Goal: Register for event/course

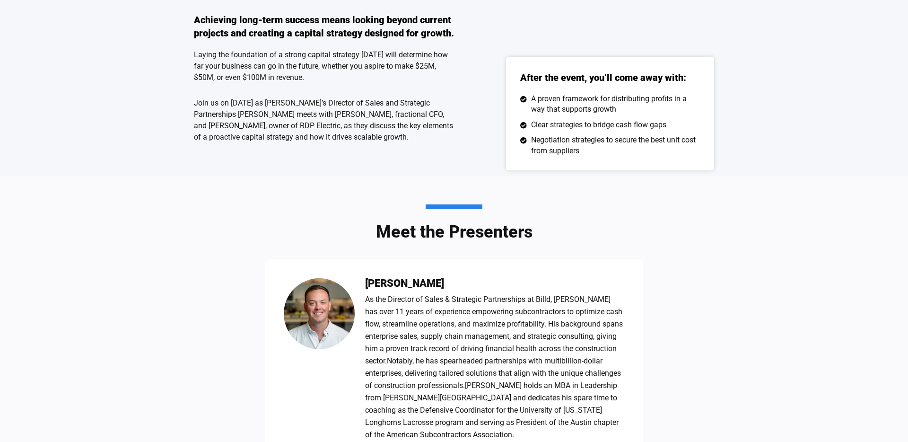
scroll to position [353, 0]
click at [175, 80] on div "Achieving long-term success means looking beyond current projects and creating …" at bounding box center [454, 85] width 908 height 182
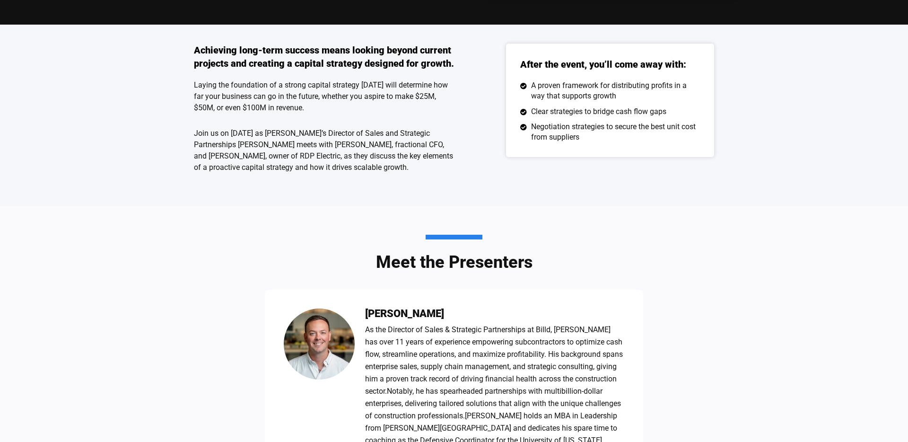
scroll to position [0, 0]
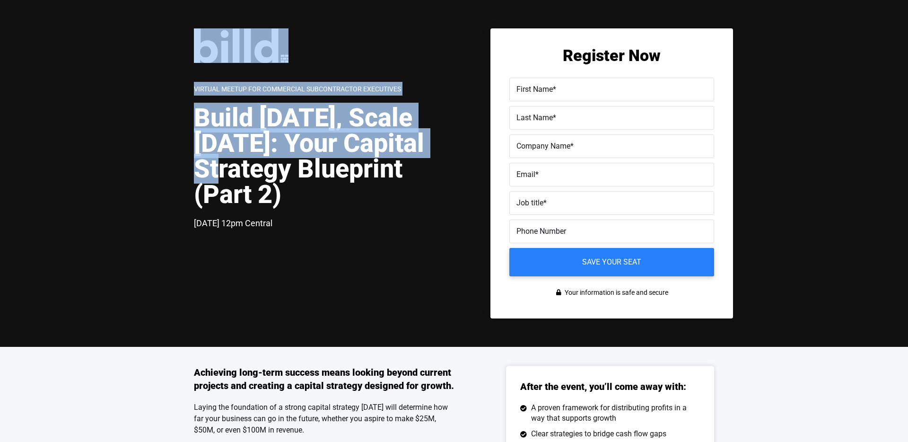
drag, startPoint x: 192, startPoint y: 87, endPoint x: 313, endPoint y: 184, distance: 155.4
click at [313, 184] on div "Virtual Meetup for Commercial Subcontractor Executives Build Today, Scale Tomor…" at bounding box center [454, 173] width 908 height 347
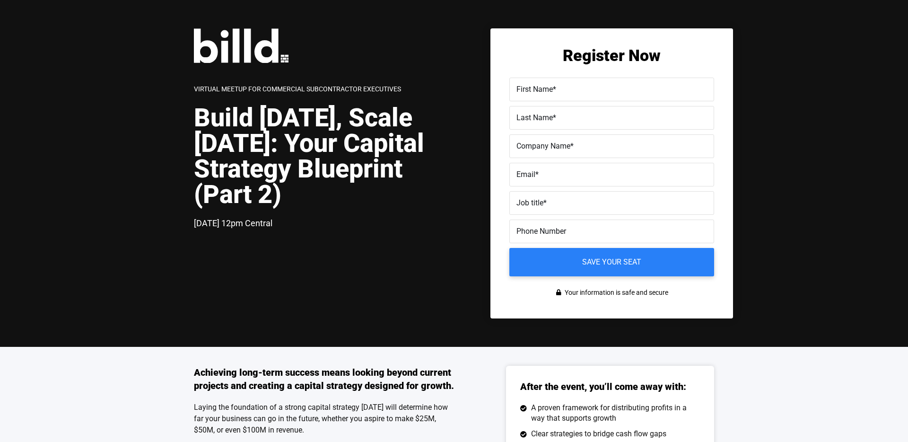
click at [330, 200] on h1 "Build [DATE], Scale [DATE]: Your Capital Strategy Blueprint (Part 2)" at bounding box center [324, 156] width 260 height 102
